Goal: Task Accomplishment & Management: Use online tool/utility

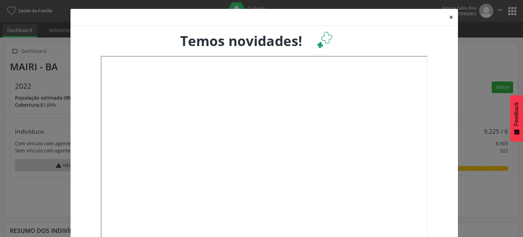
click at [448, 15] on button "×" at bounding box center [451, 17] width 14 height 17
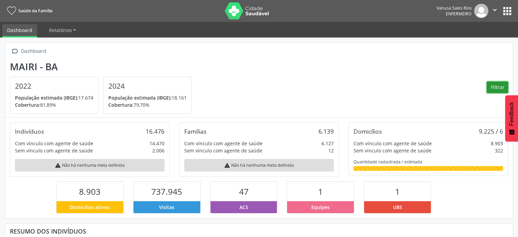
click at [503, 88] on button "Filtrar" at bounding box center [497, 87] width 21 height 12
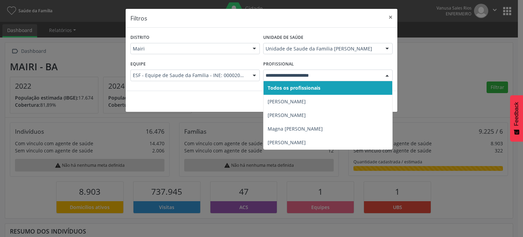
click at [387, 75] on div at bounding box center [387, 76] width 10 height 12
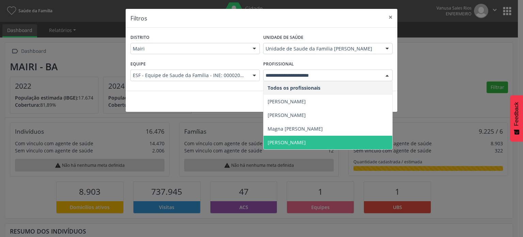
click at [323, 140] on span "[PERSON_NAME]" at bounding box center [328, 143] width 129 height 14
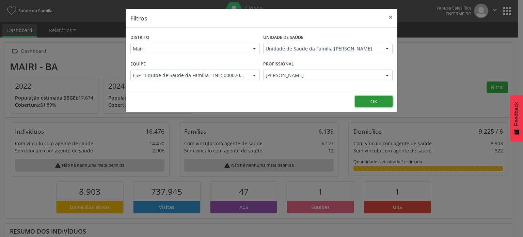
click at [377, 99] on button "OK" at bounding box center [373, 102] width 37 height 12
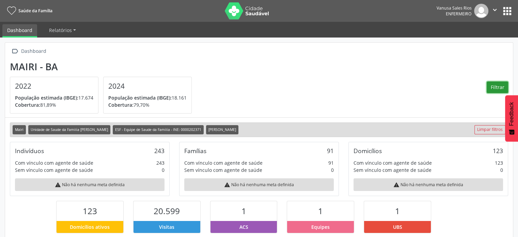
click at [501, 84] on button "Filtrar" at bounding box center [497, 87] width 21 height 12
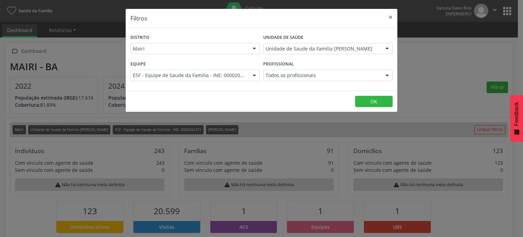
click at [387, 73] on div at bounding box center [387, 76] width 10 height 12
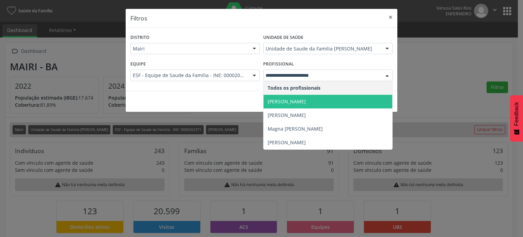
click at [346, 100] on span "[PERSON_NAME]" at bounding box center [328, 102] width 129 height 14
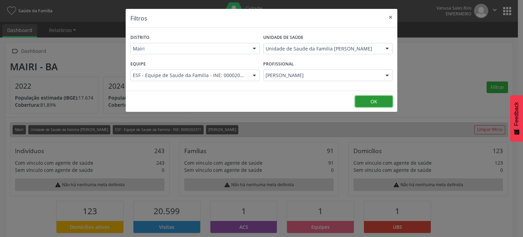
click at [367, 102] on button "OK" at bounding box center [373, 102] width 37 height 12
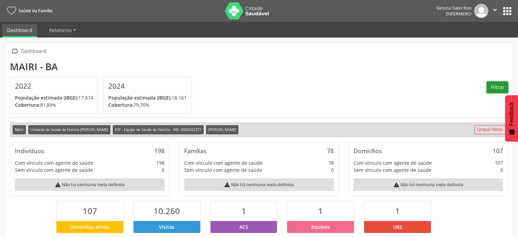
scroll to position [112, 169]
click at [501, 86] on button "Filtrar" at bounding box center [497, 87] width 21 height 12
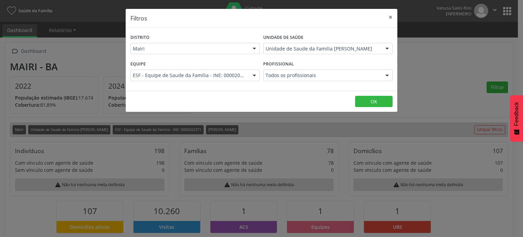
click at [390, 73] on div at bounding box center [387, 76] width 10 height 12
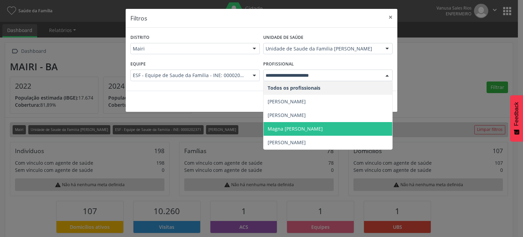
click at [323, 126] on span "Magna [PERSON_NAME]" at bounding box center [295, 128] width 55 height 6
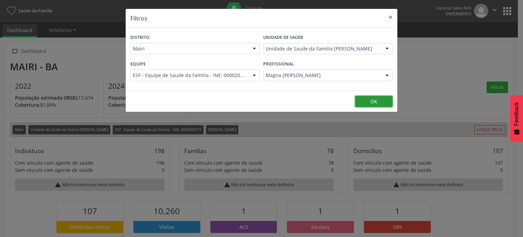
click at [381, 101] on button "OK" at bounding box center [373, 102] width 37 height 12
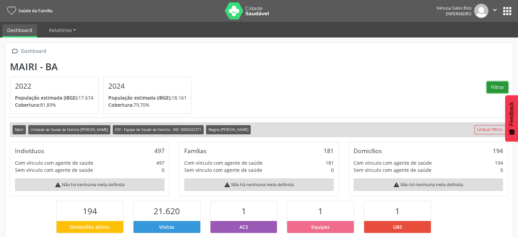
click at [501, 89] on button "Filtrar" at bounding box center [497, 87] width 21 height 12
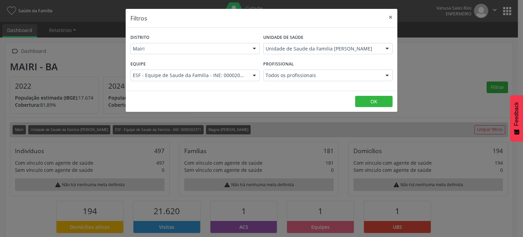
click at [385, 75] on div at bounding box center [387, 76] width 10 height 12
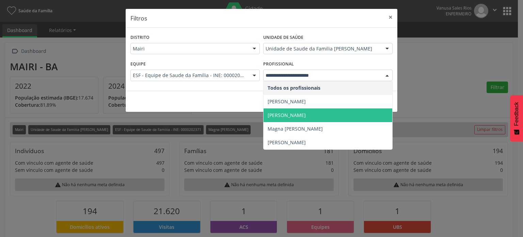
click at [331, 116] on span "[PERSON_NAME]" at bounding box center [328, 115] width 129 height 14
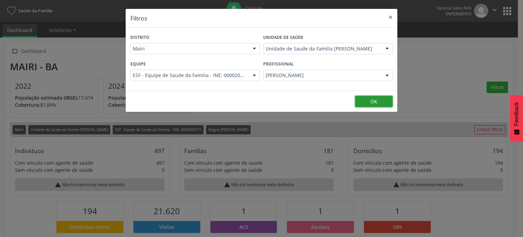
click at [370, 100] on button "OK" at bounding box center [373, 102] width 37 height 12
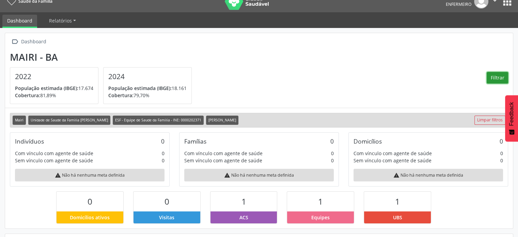
scroll to position [0, 0]
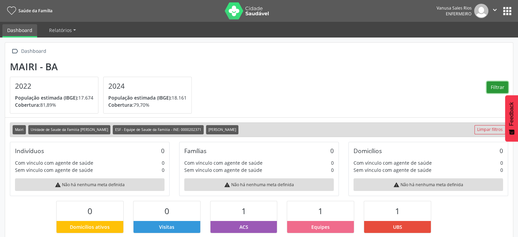
click at [494, 11] on icon "" at bounding box center [494, 9] width 7 height 7
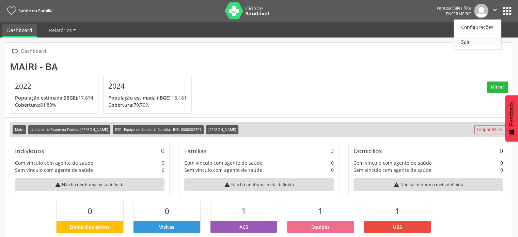
click at [468, 46] on link "Sair" at bounding box center [477, 42] width 47 height 10
